Goal: Navigation & Orientation: Find specific page/section

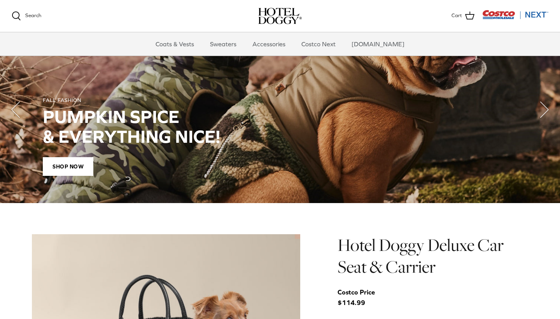
scroll to position [587, 0]
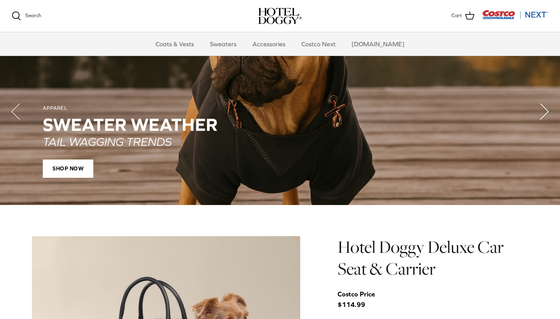
click at [545, 108] on polyline "Next" at bounding box center [544, 112] width 8 height 16
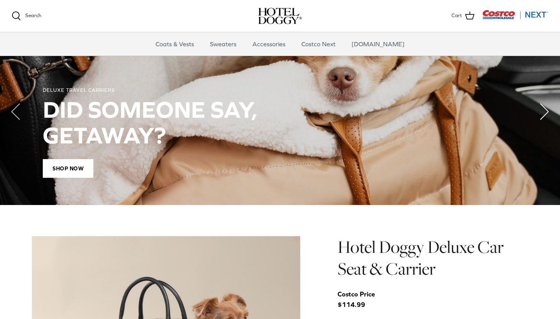
click at [545, 108] on polyline "Next" at bounding box center [544, 112] width 8 height 16
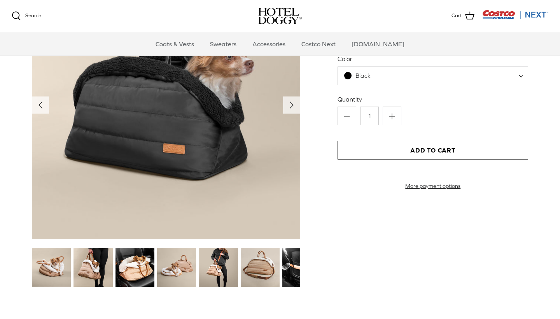
scroll to position [852, 0]
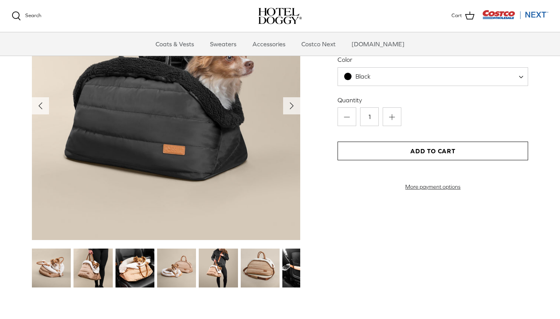
click at [261, 266] on img at bounding box center [260, 267] width 39 height 39
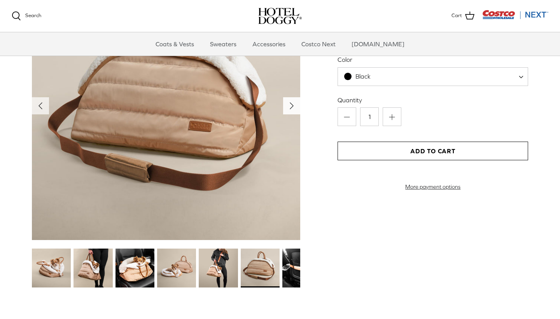
click at [290, 105] on polyline "Next" at bounding box center [291, 106] width 3 height 6
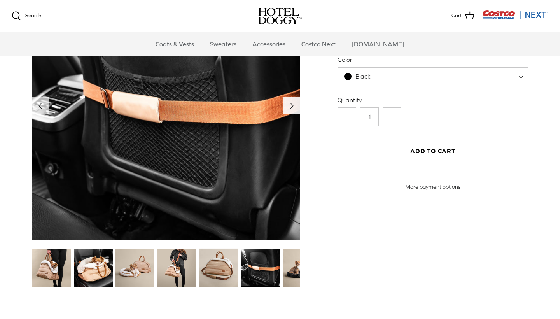
click at [290, 106] on polyline "Next" at bounding box center [291, 106] width 3 height 6
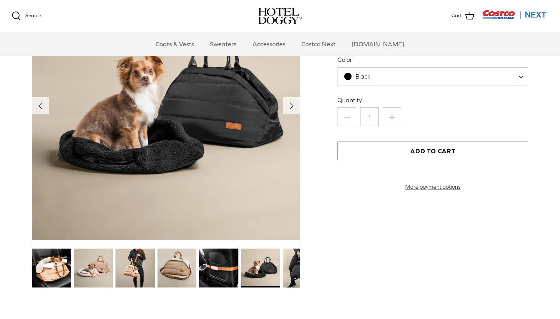
scroll to position [821, 0]
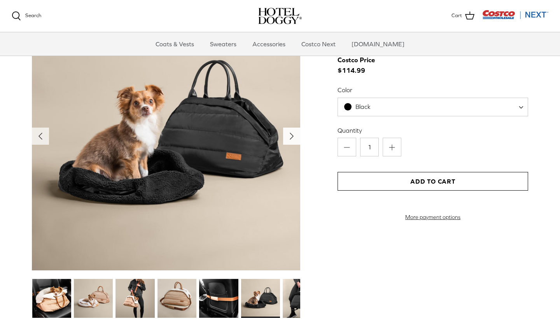
click at [290, 135] on polyline "Next" at bounding box center [291, 136] width 3 height 6
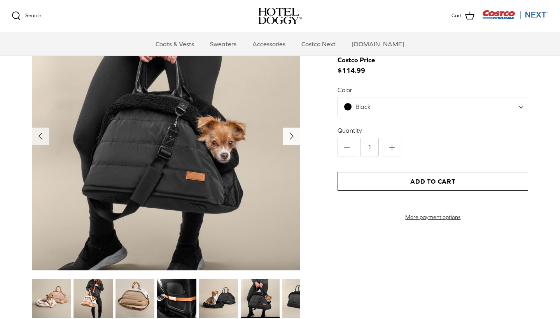
click at [290, 135] on polyline "Next" at bounding box center [291, 136] width 3 height 6
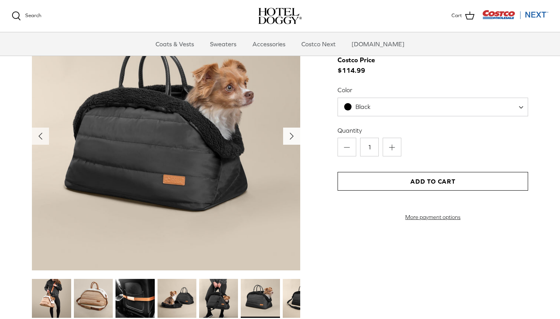
click at [290, 135] on polyline "Next" at bounding box center [291, 136] width 3 height 6
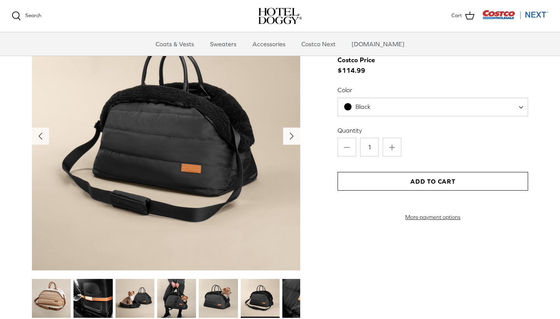
click at [290, 135] on polyline "Next" at bounding box center [291, 136] width 3 height 6
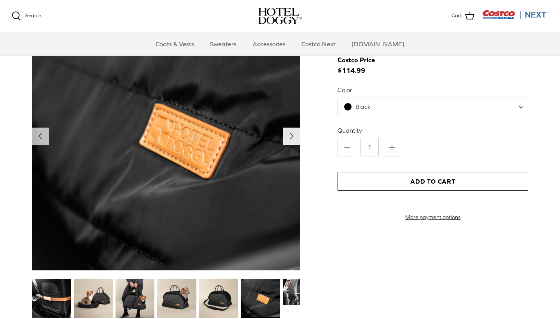
click at [290, 134] on polyline "Next" at bounding box center [291, 136] width 3 height 6
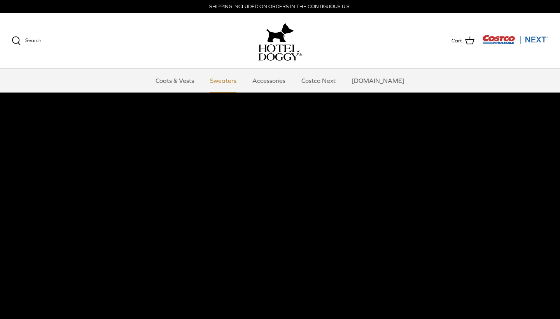
scroll to position [1, 0]
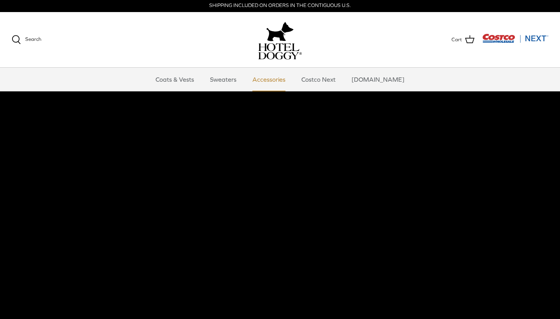
click at [279, 79] on link "Accessories" at bounding box center [268, 79] width 47 height 23
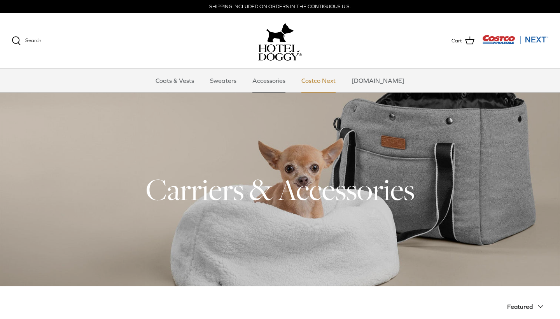
click at [327, 81] on link "Costco Next" at bounding box center [318, 80] width 48 height 23
